Goal: Use online tool/utility: Utilize a website feature to perform a specific function

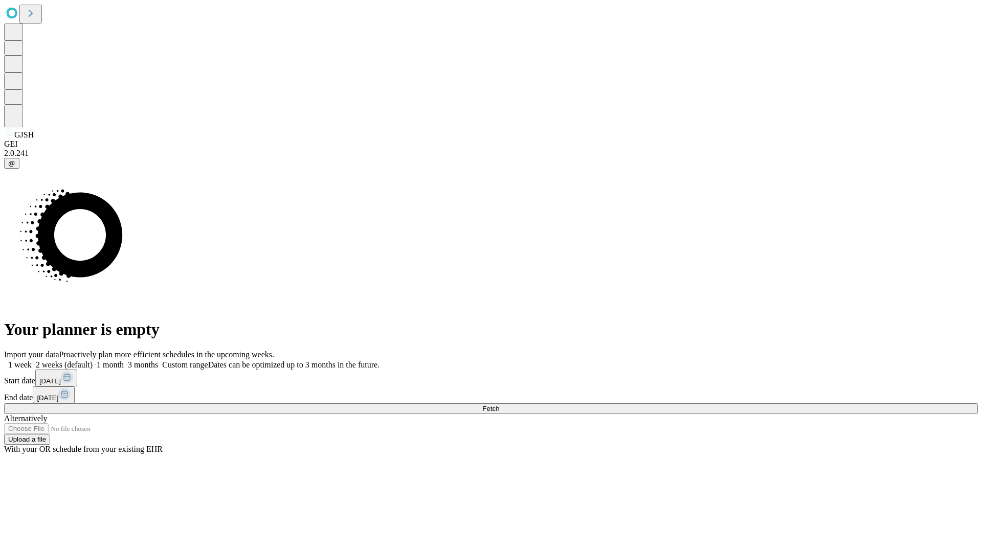
click at [499, 405] on span "Fetch" at bounding box center [490, 409] width 17 height 8
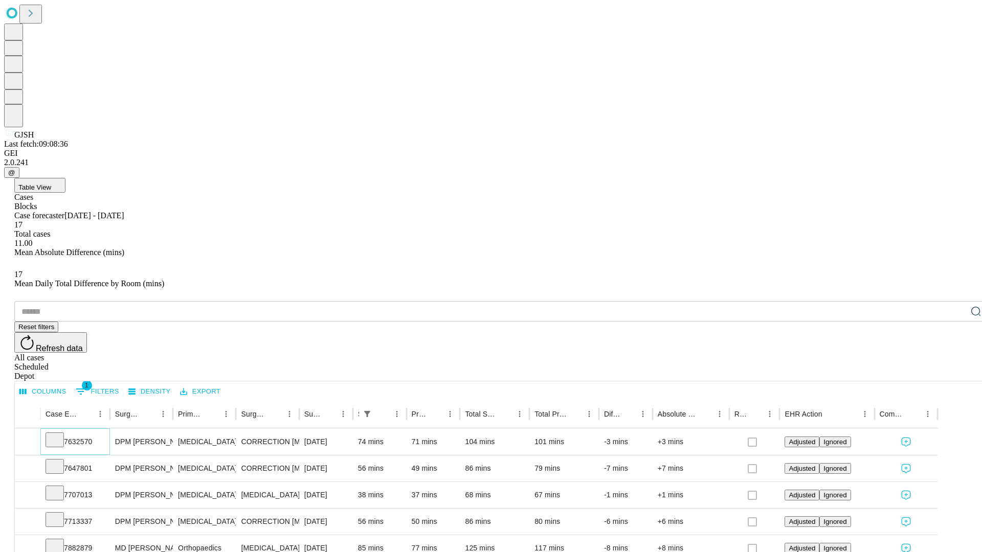
click at [60, 434] on icon at bounding box center [55, 439] width 10 height 10
